Goal: Find specific fact: Find contact information

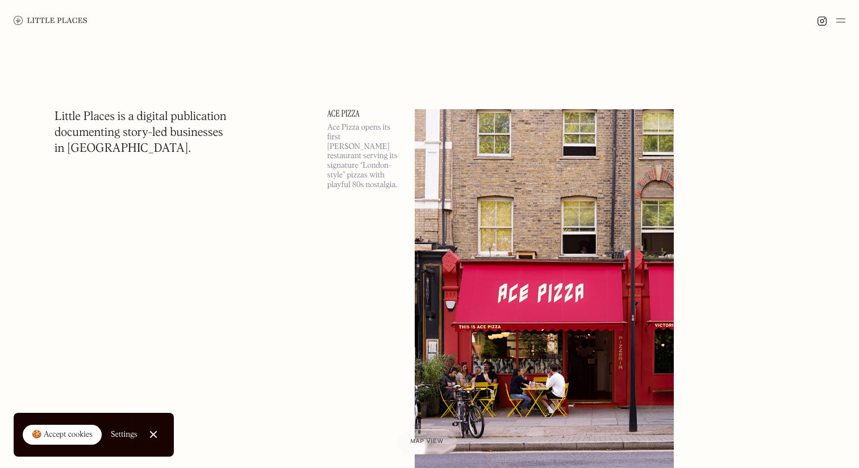
click at [156, 434] on link "Close Cookie Popup" at bounding box center [153, 434] width 23 height 23
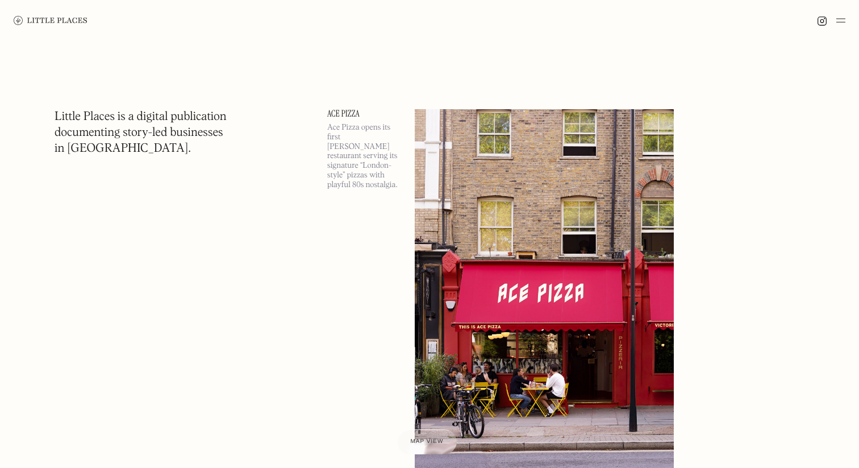
click at [841, 22] on img at bounding box center [840, 21] width 9 height 14
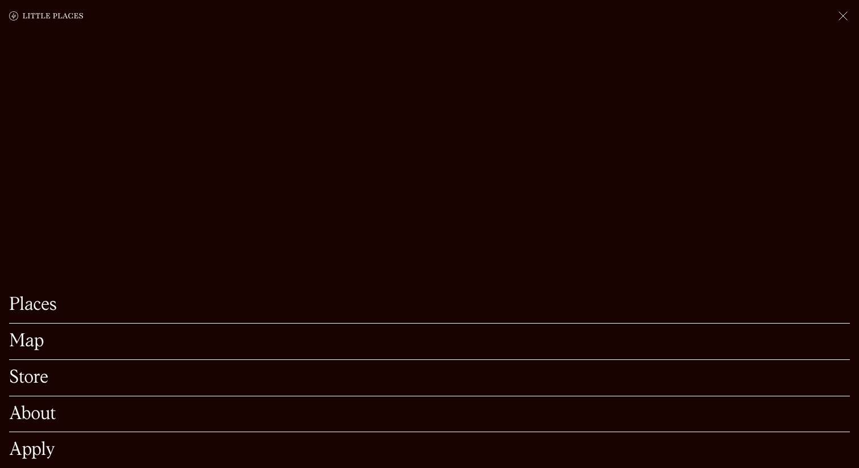
click at [48, 336] on link "Map" at bounding box center [429, 341] width 841 height 18
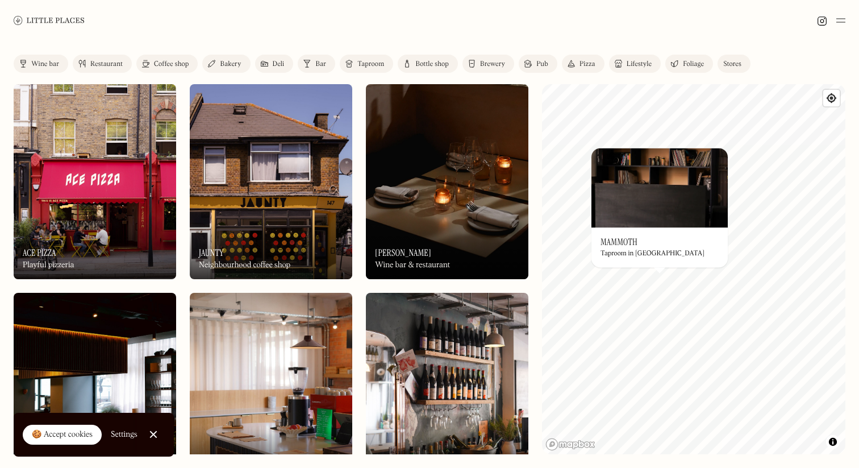
click at [108, 57] on link "Restaurant" at bounding box center [102, 64] width 59 height 18
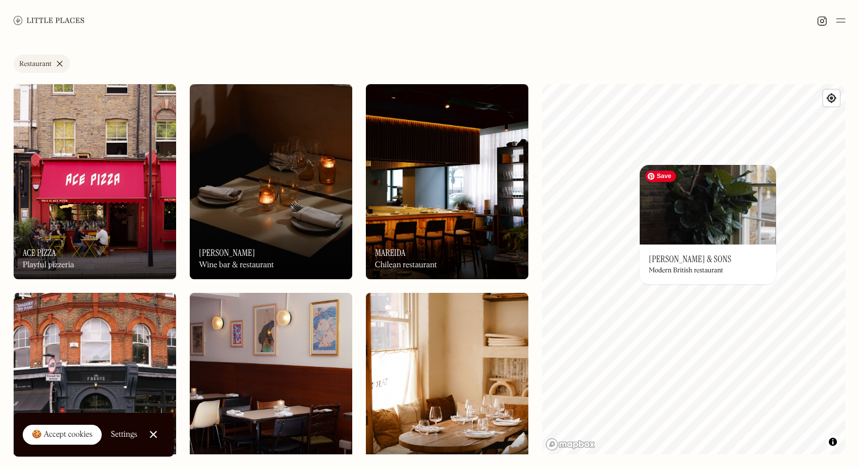
click at [701, 211] on img at bounding box center [708, 205] width 136 height 80
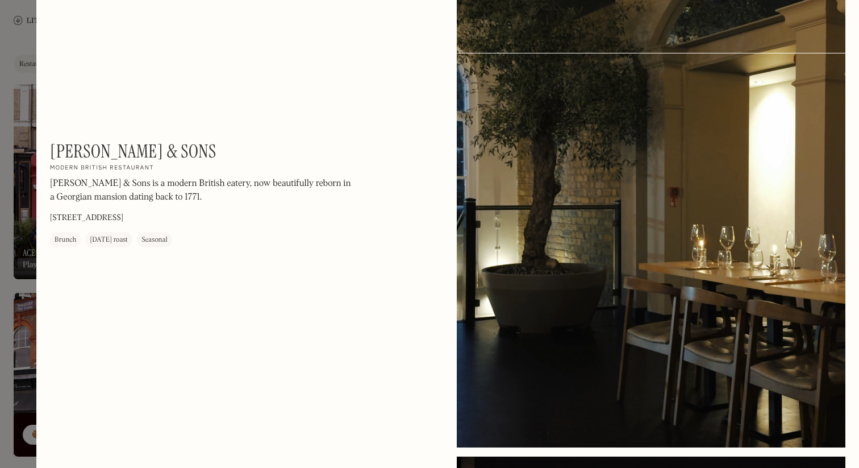
scroll to position [965, 0]
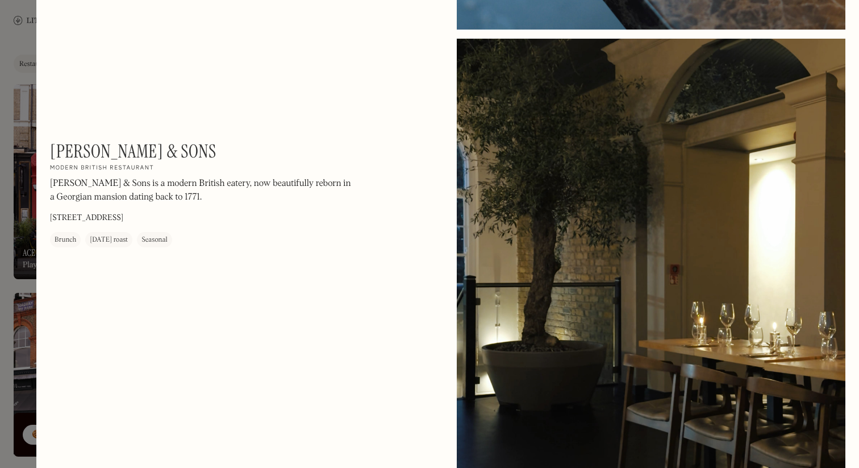
click at [123, 218] on p "[STREET_ADDRESS]" at bounding box center [86, 218] width 73 height 12
copy p "[STREET_ADDRESS]"
click at [460, 81] on div at bounding box center [651, 282] width 389 height 486
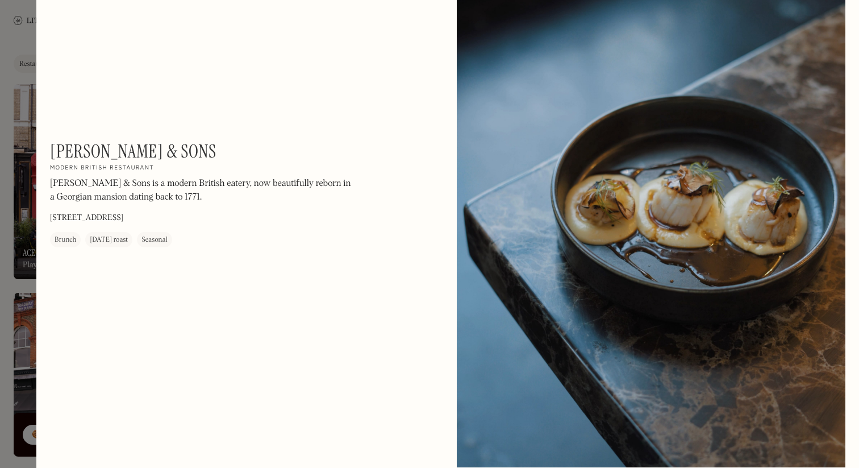
scroll to position [0, 0]
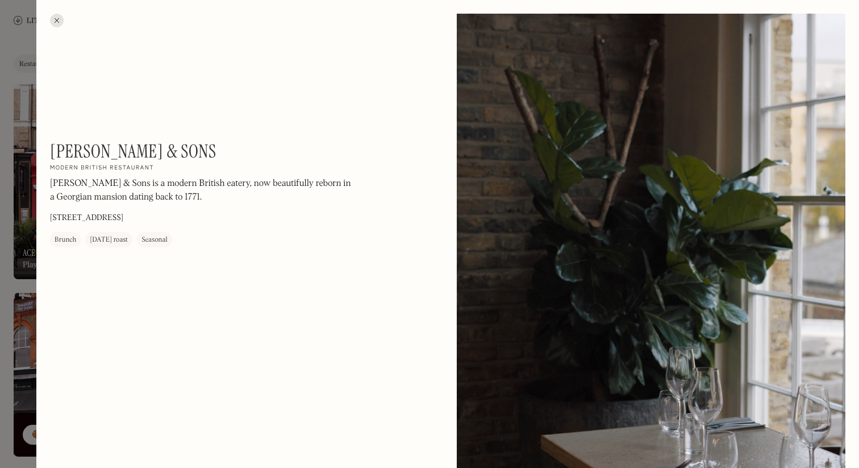
click at [53, 24] on div at bounding box center [57, 21] width 14 height 14
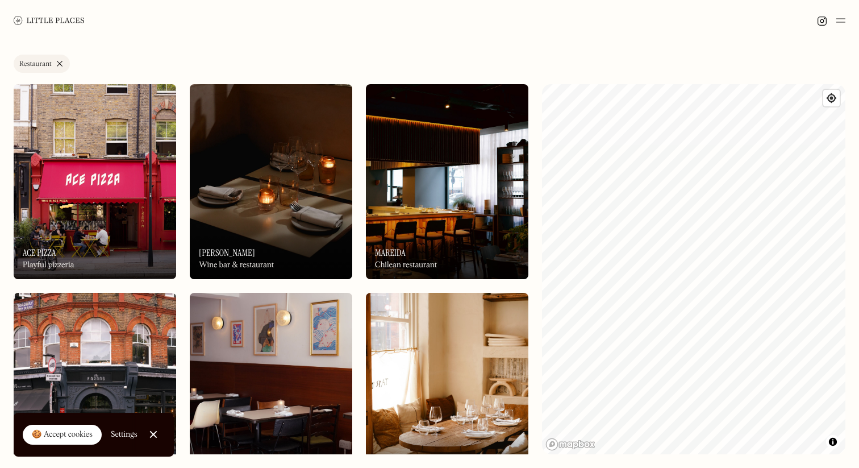
click at [151, 436] on link "Close Cookie Popup" at bounding box center [153, 434] width 23 height 23
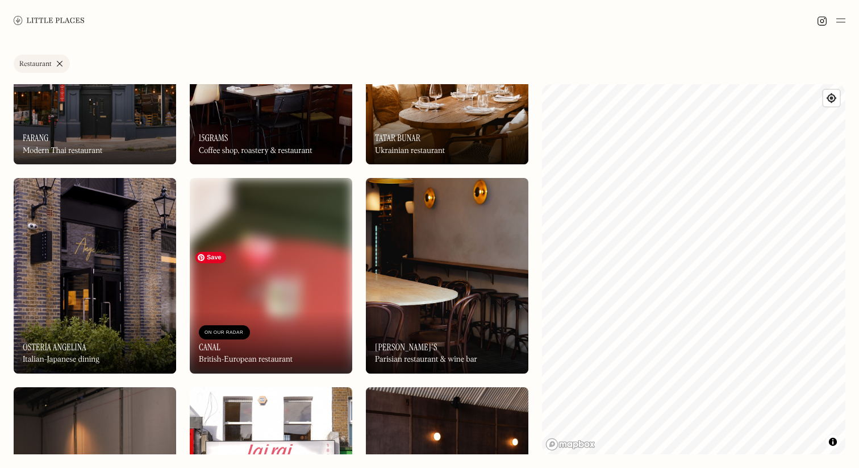
scroll to position [324, 0]
